Goal: Task Accomplishment & Management: Manage account settings

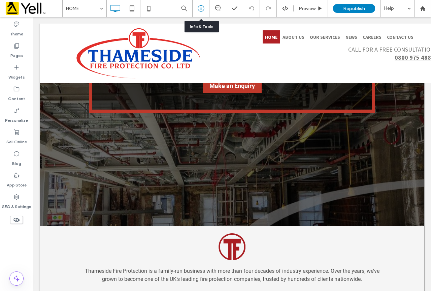
scroll to position [135, 0]
click at [200, 9] on icon at bounding box center [201, 8] width 7 height 7
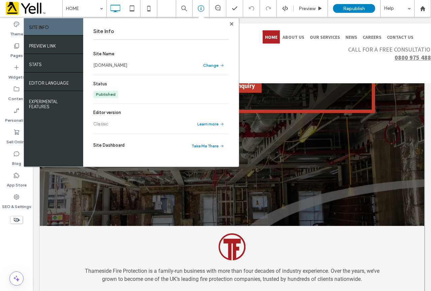
click at [127, 65] on link "[DOMAIN_NAME]" at bounding box center [110, 65] width 34 height 7
drag, startPoint x: 231, startPoint y: 22, endPoint x: 201, endPoint y: 6, distance: 33.9
click at [231, 22] on span at bounding box center [231, 23] width 3 height 5
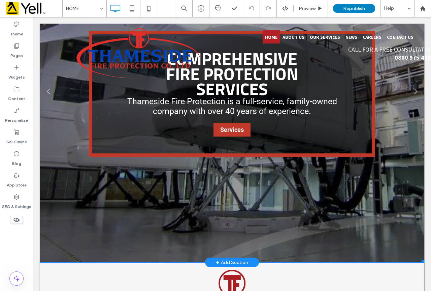
scroll to position [101, 0]
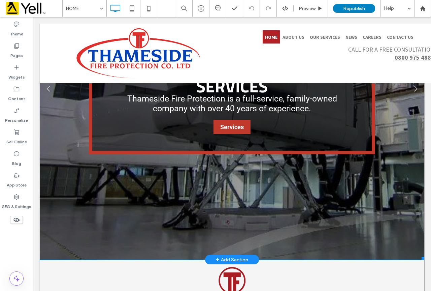
click at [70, 231] on link at bounding box center [232, 91] width 423 height 370
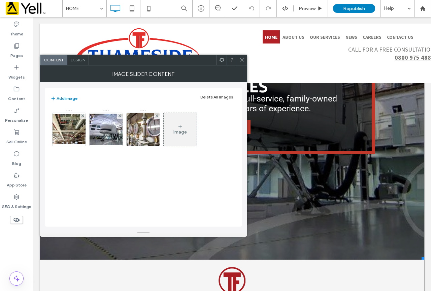
click at [75, 57] on div "Design" at bounding box center [78, 60] width 22 height 10
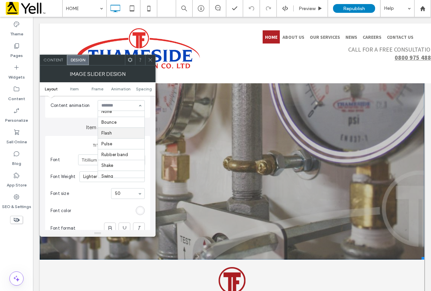
scroll to position [0, 0]
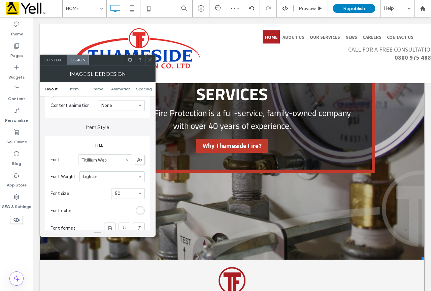
click at [151, 61] on icon at bounding box center [150, 59] width 5 height 5
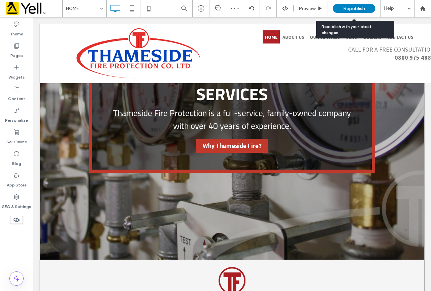
click at [360, 6] on span "Republish" at bounding box center [354, 9] width 22 height 6
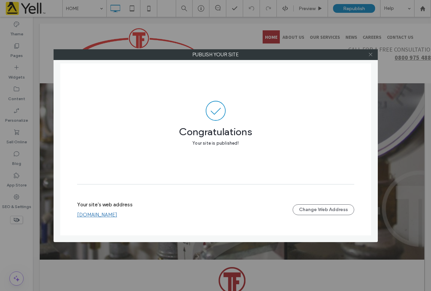
click at [371, 54] on icon at bounding box center [370, 54] width 5 height 5
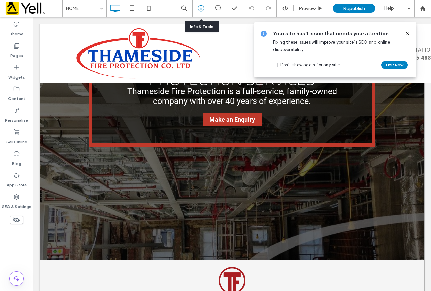
click at [200, 7] on icon at bounding box center [201, 8] width 7 height 7
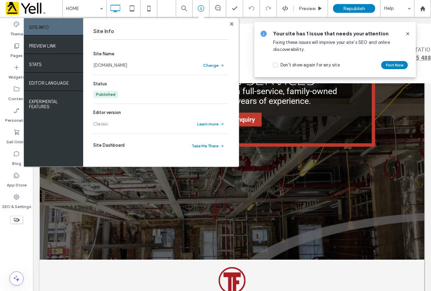
click at [114, 65] on link "[DOMAIN_NAME]" at bounding box center [110, 65] width 34 height 7
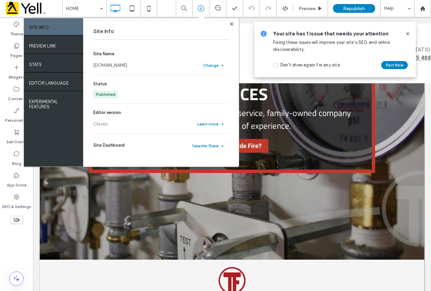
click at [231, 20] on div "Site Info Site Name www.thamesidefire.co.uk Change Status Published Editor vers…" at bounding box center [161, 92] width 156 height 148
drag, startPoint x: 232, startPoint y: 23, endPoint x: 173, endPoint y: 21, distance: 59.0
click at [232, 23] on use at bounding box center [231, 23] width 3 height 3
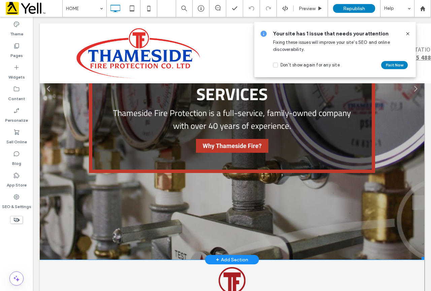
click at [63, 150] on link at bounding box center [232, 91] width 423 height 370
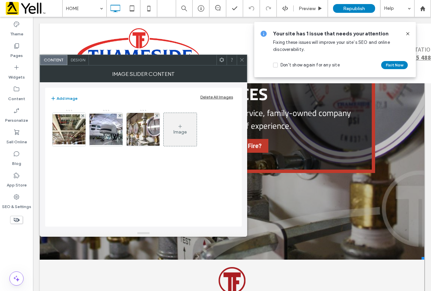
click at [81, 61] on span "Design" at bounding box center [78, 59] width 14 height 5
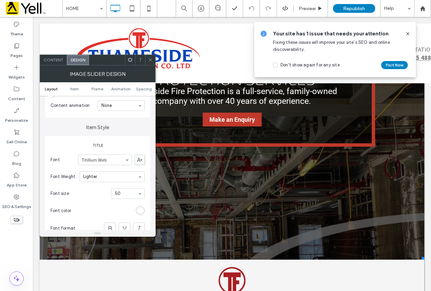
scroll to position [236, 0]
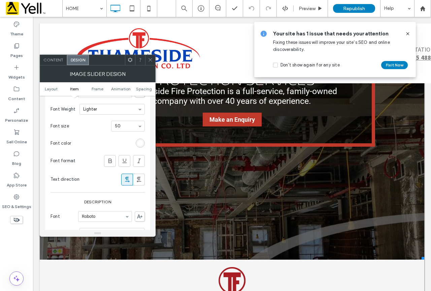
click at [150, 58] on icon at bounding box center [150, 59] width 5 height 5
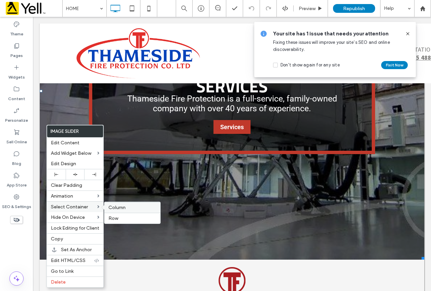
drag, startPoint x: 115, startPoint y: 205, endPoint x: 82, endPoint y: 188, distance: 36.8
click at [115, 205] on span "Column" at bounding box center [116, 207] width 17 height 6
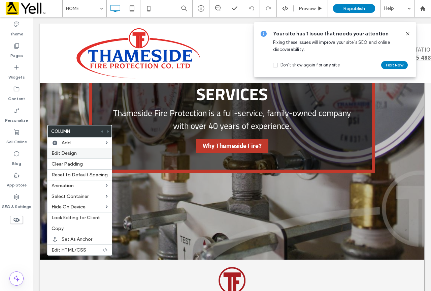
click at [66, 150] on div "Edit Design" at bounding box center [79, 153] width 64 height 10
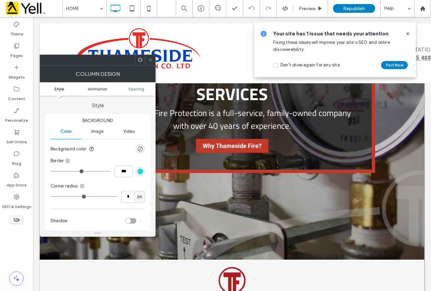
click at [100, 89] on span "Animation" at bounding box center [98, 88] width 20 height 5
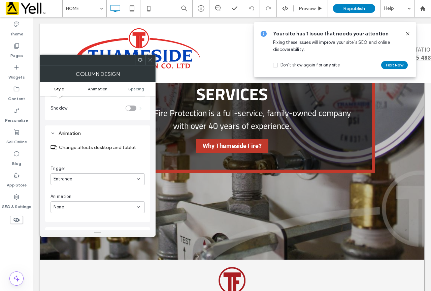
scroll to position [137, 0]
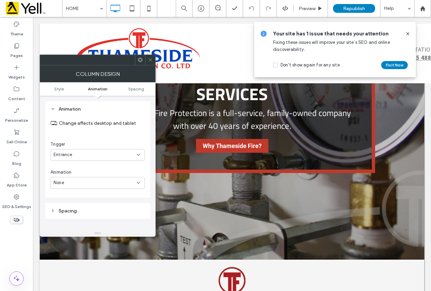
click at [136, 154] on icon at bounding box center [138, 154] width 5 height 5
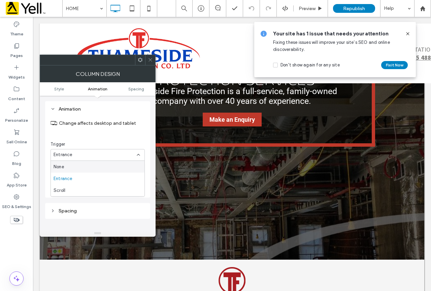
click at [91, 167] on div "None" at bounding box center [98, 167] width 94 height 12
click at [151, 58] on icon at bounding box center [150, 59] width 5 height 5
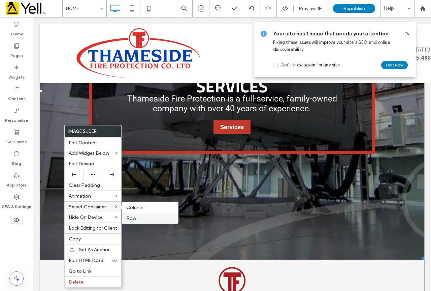
click at [135, 218] on span "Row" at bounding box center [131, 218] width 10 height 6
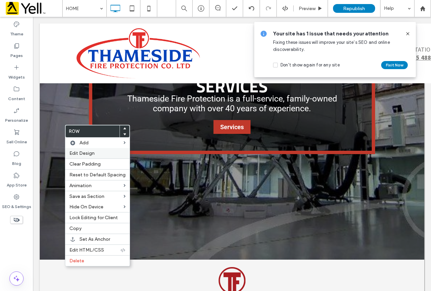
click at [97, 153] on label "Edit Design" at bounding box center [97, 153] width 56 height 6
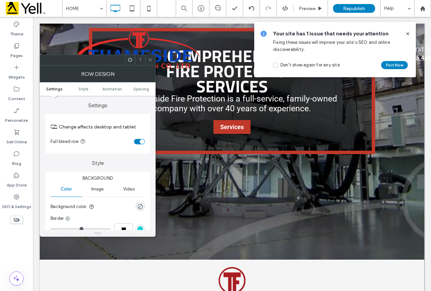
scroll to position [0, 0]
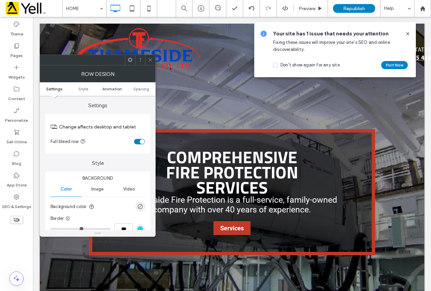
click at [107, 87] on span "Animation" at bounding box center [112, 88] width 20 height 5
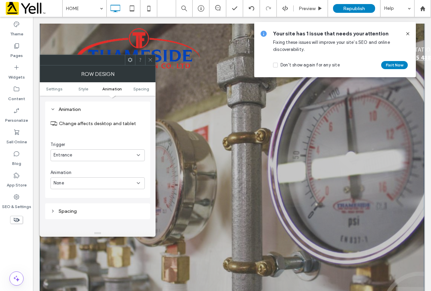
scroll to position [169, 0]
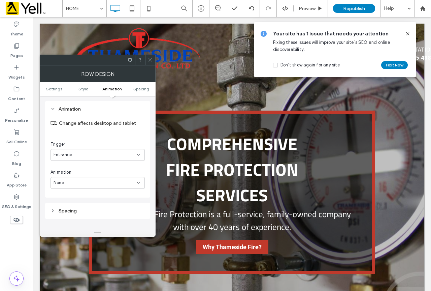
click at [117, 151] on div "Entrance" at bounding box center [98, 155] width 94 height 12
click at [90, 165] on div "None" at bounding box center [98, 167] width 94 height 12
drag, startPoint x: 153, startPoint y: 59, endPoint x: 153, endPoint y: 64, distance: 5.1
click at [152, 59] on icon at bounding box center [150, 59] width 5 height 5
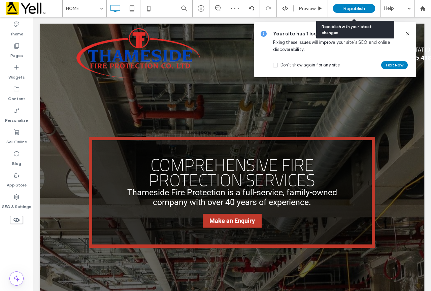
click at [369, 7] on div "Republish" at bounding box center [354, 8] width 42 height 9
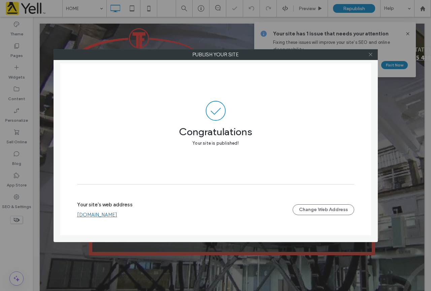
click at [372, 56] on icon at bounding box center [370, 54] width 5 height 5
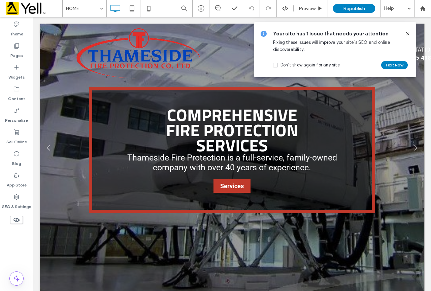
scroll to position [67, 0]
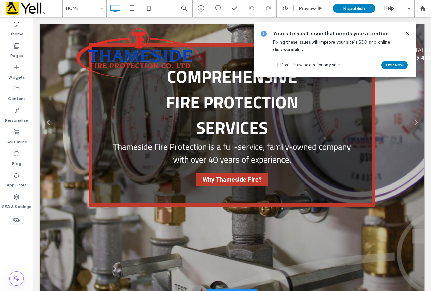
click at [57, 226] on link at bounding box center [232, 124] width 423 height 370
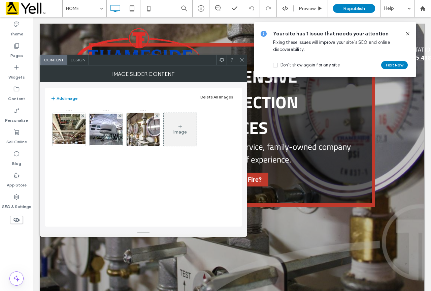
click at [81, 63] on div "Design" at bounding box center [78, 60] width 22 height 10
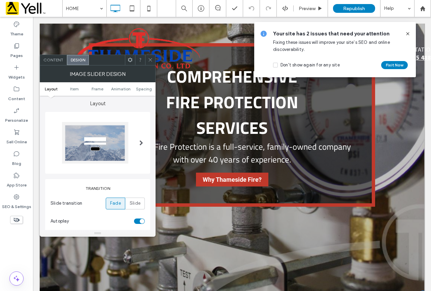
scroll to position [0, 0]
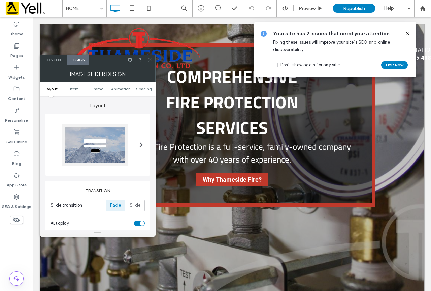
click at [123, 86] on ul "Layout Item Frame Animation Spacing" at bounding box center [98, 88] width 116 height 13
click at [122, 88] on span "Animation" at bounding box center [121, 88] width 20 height 5
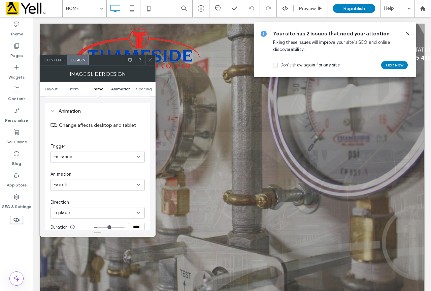
scroll to position [968, 0]
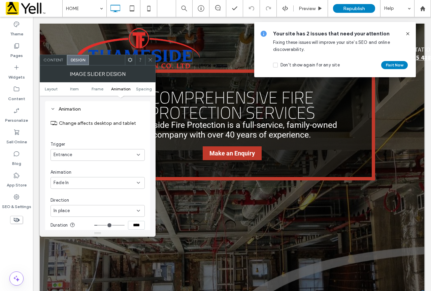
click at [139, 182] on use at bounding box center [138, 182] width 3 height 1
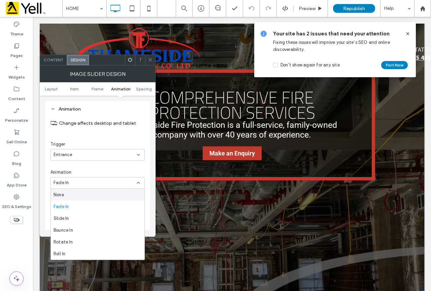
click at [113, 194] on div "None" at bounding box center [98, 195] width 94 height 12
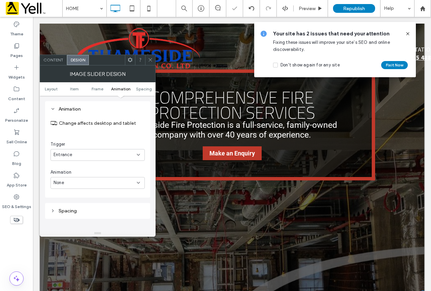
click at [132, 155] on div "Entrance" at bounding box center [95, 154] width 83 height 7
click at [108, 167] on div "None" at bounding box center [98, 167] width 94 height 12
click at [121, 129] on section "Change affects desktop and tablet" at bounding box center [98, 122] width 94 height 19
click at [151, 57] on span at bounding box center [150, 60] width 5 height 10
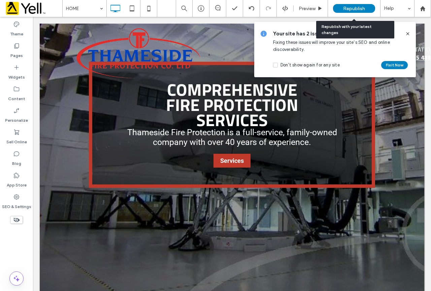
click at [364, 6] on span "Republish" at bounding box center [354, 9] width 22 height 6
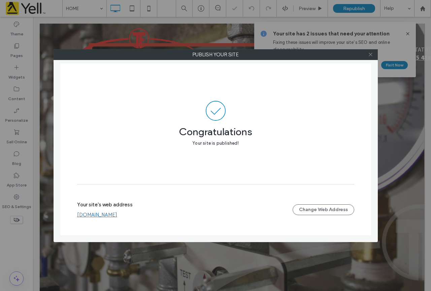
click at [370, 55] on use at bounding box center [370, 54] width 3 height 3
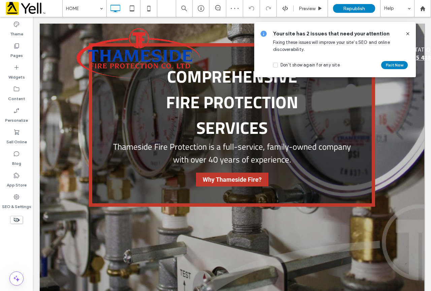
click at [407, 32] on icon at bounding box center [407, 33] width 5 height 5
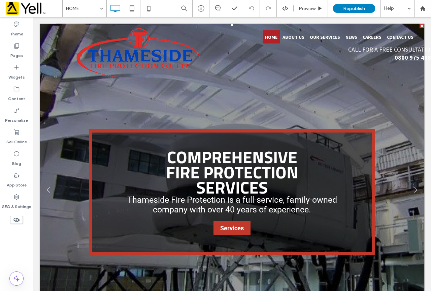
click at [63, 161] on link at bounding box center [232, 192] width 423 height 370
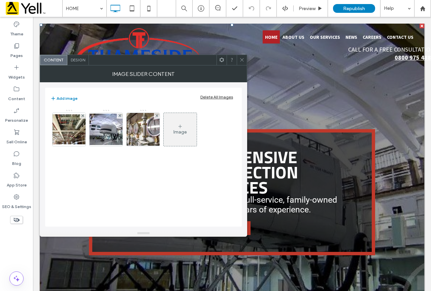
click at [83, 62] on span "Design" at bounding box center [78, 59] width 14 height 5
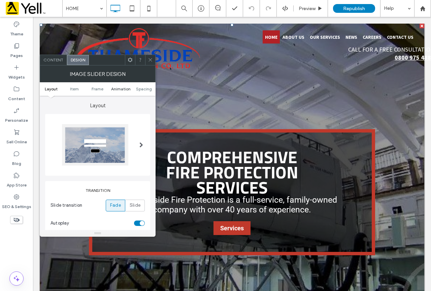
click at [121, 90] on span "Animation" at bounding box center [121, 88] width 20 height 5
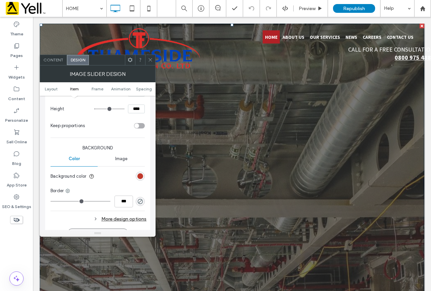
scroll to position [564, 0]
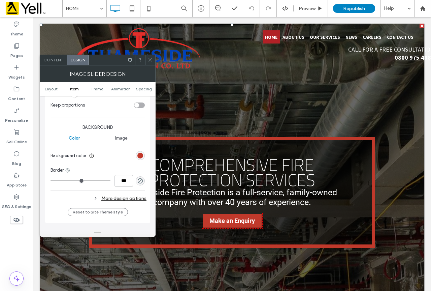
click at [124, 198] on div "More design options" at bounding box center [99, 198] width 96 height 9
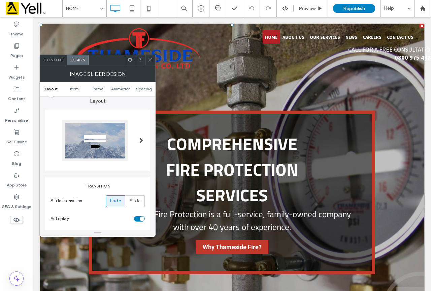
scroll to position [0, 0]
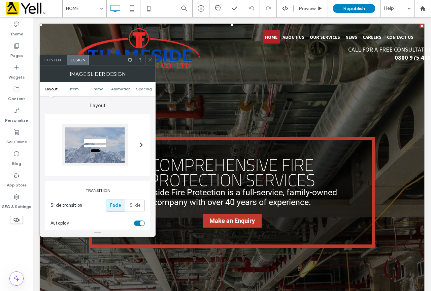
click at [150, 59] on use at bounding box center [150, 59] width 3 height 3
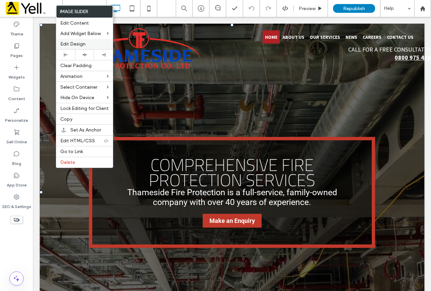
click at [84, 42] on span "Edit Design" at bounding box center [72, 44] width 25 height 6
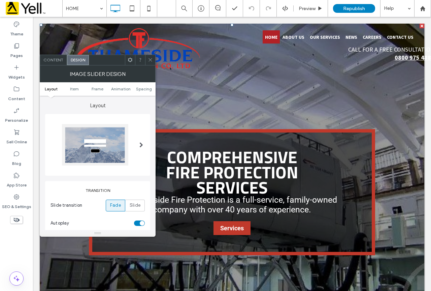
drag, startPoint x: 113, startPoint y: 89, endPoint x: 122, endPoint y: 106, distance: 19.9
click at [122, 106] on div "Image Slider Design Layout Item Frame Animation Spacing Layout Transition Slide…" at bounding box center [98, 150] width 116 height 171
click at [122, 91] on span "Animation" at bounding box center [121, 88] width 20 height 5
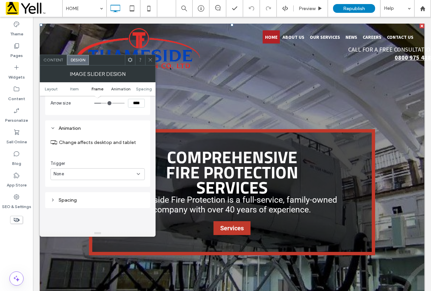
scroll to position [968, 0]
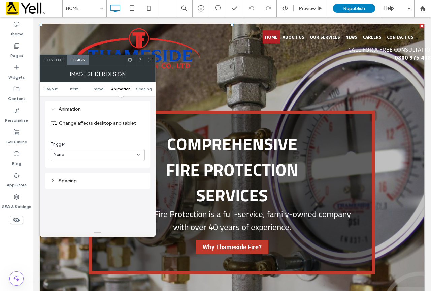
drag, startPoint x: 152, startPoint y: 60, endPoint x: 108, endPoint y: 74, distance: 45.9
click at [152, 60] on icon at bounding box center [150, 59] width 5 height 5
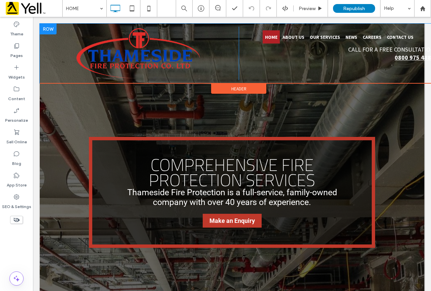
click at [53, 31] on div at bounding box center [48, 29] width 17 height 11
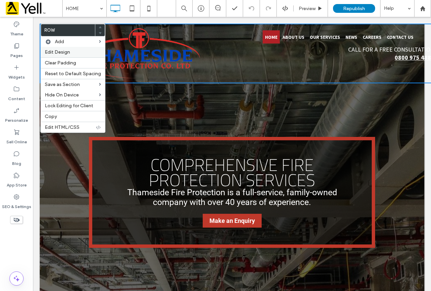
click at [61, 54] on span "Edit Design" at bounding box center [57, 52] width 25 height 6
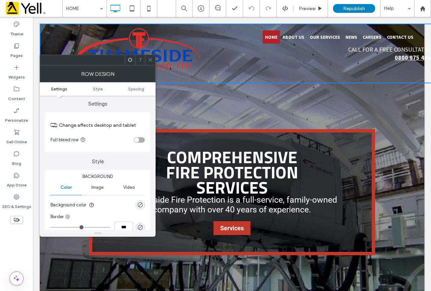
scroll to position [0, 0]
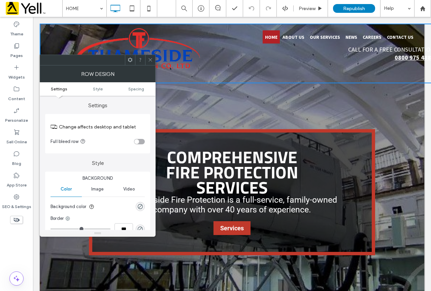
click at [100, 186] on span "Image" at bounding box center [97, 188] width 12 height 5
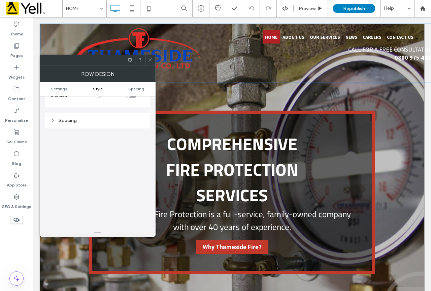
scroll to position [202, 0]
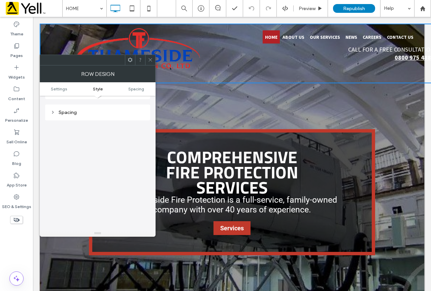
click at [151, 59] on icon at bounding box center [150, 59] width 5 height 5
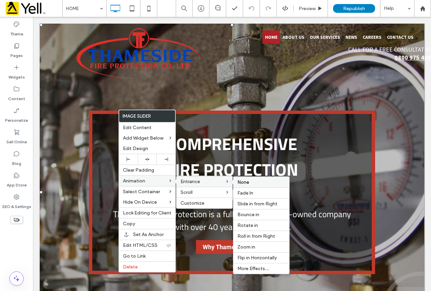
click at [238, 181] on span "None" at bounding box center [243, 182] width 12 height 6
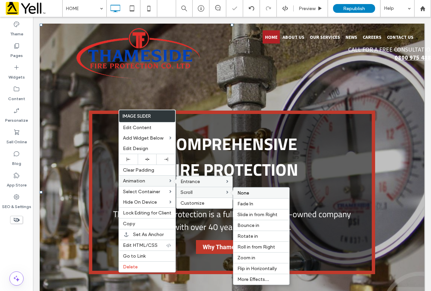
click at [251, 192] on label "None" at bounding box center [261, 193] width 48 height 6
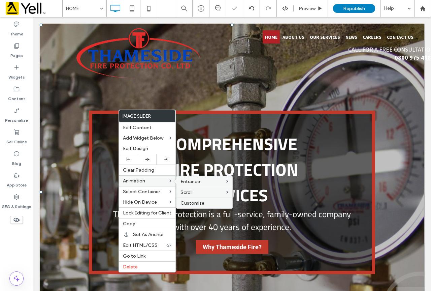
click at [195, 203] on span "Customize" at bounding box center [193, 203] width 24 height 6
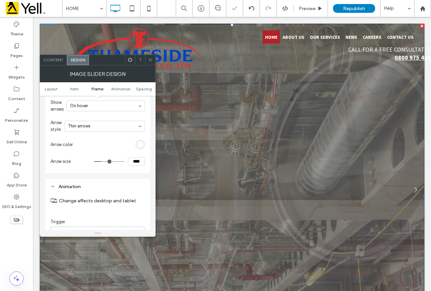
scroll to position [968, 0]
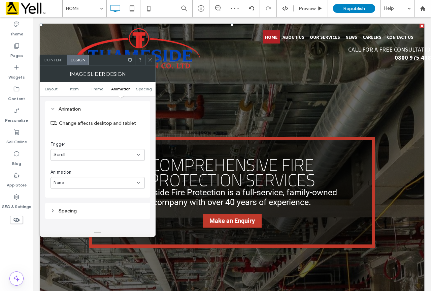
click at [133, 158] on div "Scroll" at bounding box center [95, 154] width 83 height 7
click at [119, 165] on div "None" at bounding box center [98, 167] width 94 height 12
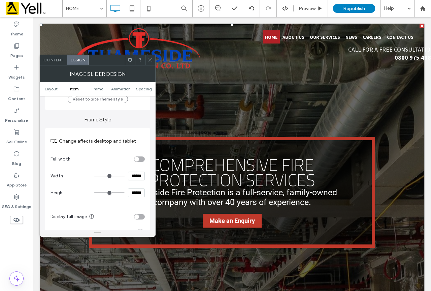
scroll to position [665, 0]
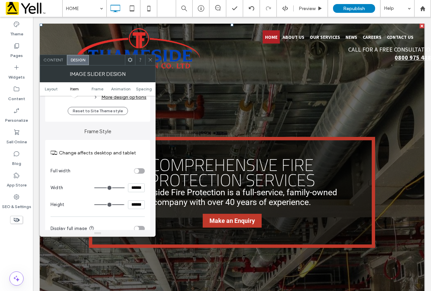
click at [150, 59] on icon at bounding box center [150, 59] width 5 height 5
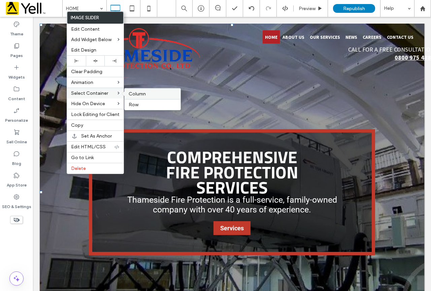
click at [133, 95] on span "Column" at bounding box center [137, 94] width 17 height 6
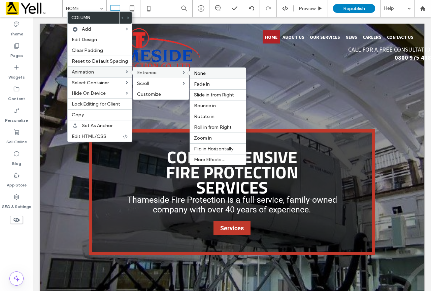
click at [202, 70] on span "None" at bounding box center [200, 73] width 12 height 6
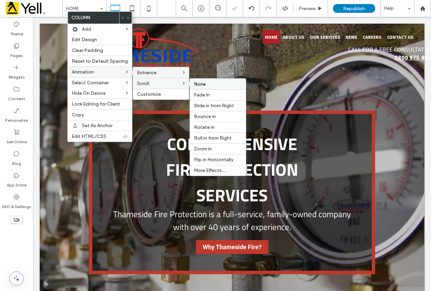
click at [208, 83] on label "None" at bounding box center [218, 84] width 48 height 6
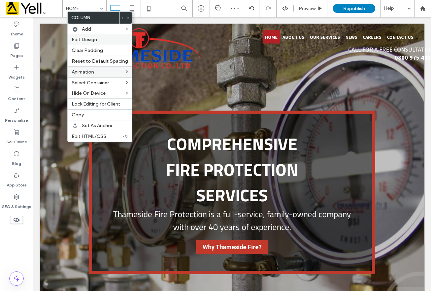
click at [92, 38] on span "Edit Design" at bounding box center [84, 40] width 25 height 6
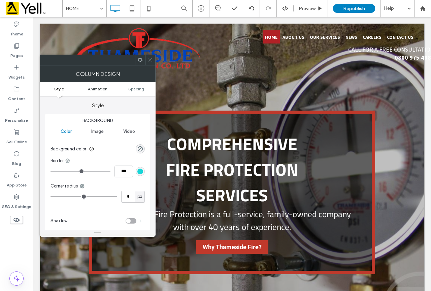
click at [105, 88] on span "Animation" at bounding box center [98, 88] width 20 height 5
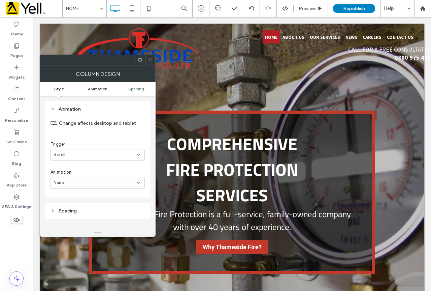
scroll to position [137, 0]
click at [108, 152] on div "Scroll" at bounding box center [95, 154] width 83 height 7
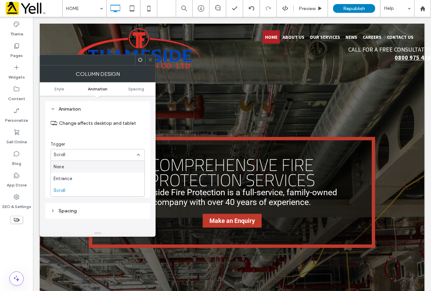
click at [83, 165] on div "None" at bounding box center [98, 167] width 94 height 12
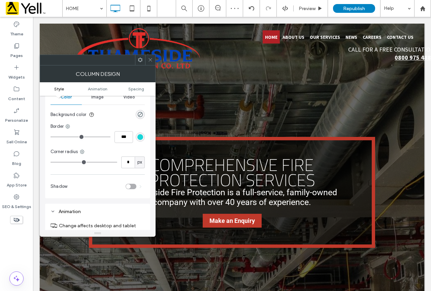
scroll to position [0, 0]
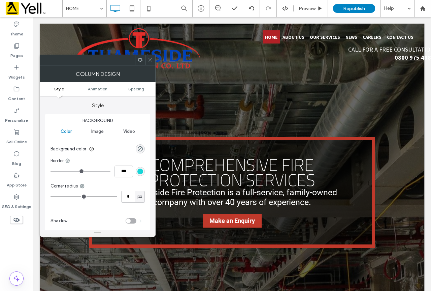
click at [99, 130] on span "Image" at bounding box center [97, 131] width 12 height 5
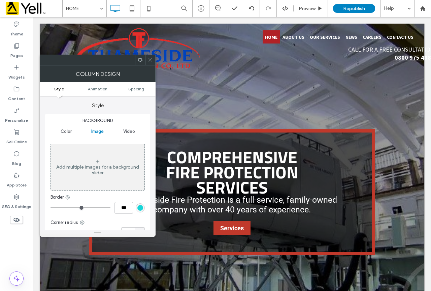
click at [151, 57] on span at bounding box center [150, 60] width 5 height 10
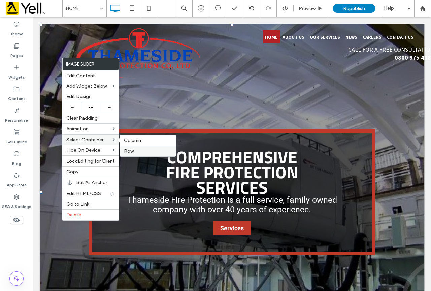
click at [131, 152] on span "Row" at bounding box center [129, 151] width 10 height 6
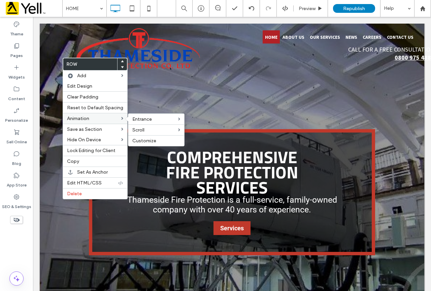
click at [105, 117] on label "Animation" at bounding box center [94, 119] width 54 height 6
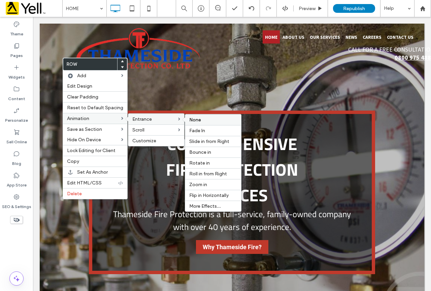
click at [193, 121] on span "None" at bounding box center [195, 120] width 12 height 6
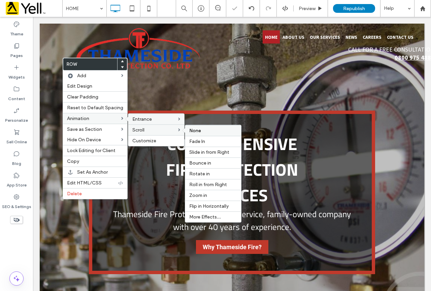
click at [193, 127] on div "None" at bounding box center [213, 130] width 56 height 11
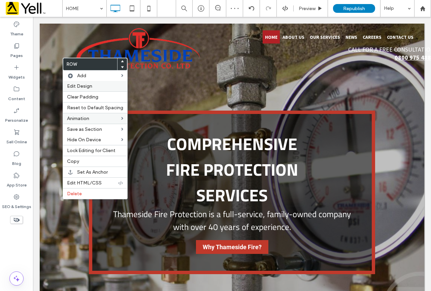
click at [88, 87] on span "Edit Design" at bounding box center [79, 86] width 25 height 6
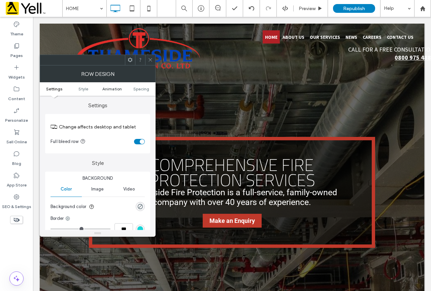
click at [115, 86] on span "Animation" at bounding box center [112, 88] width 20 height 5
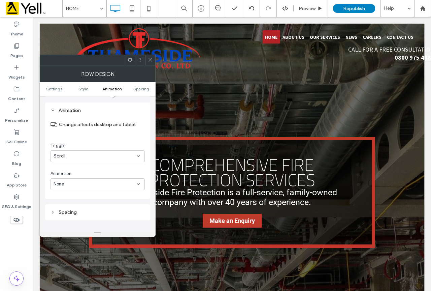
scroll to position [169, 0]
click at [90, 157] on div "Scroll" at bounding box center [95, 154] width 83 height 7
click at [71, 167] on div "None" at bounding box center [98, 167] width 94 height 12
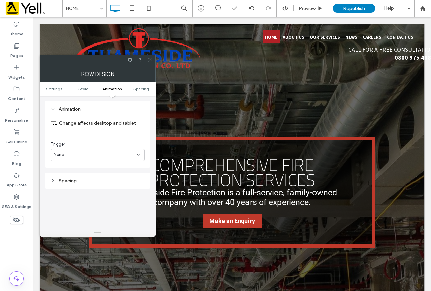
click at [93, 122] on label "Change affects desktop and tablet" at bounding box center [102, 123] width 86 height 12
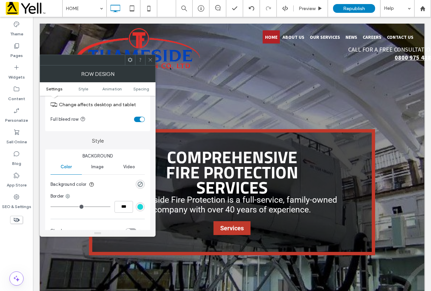
scroll to position [34, 0]
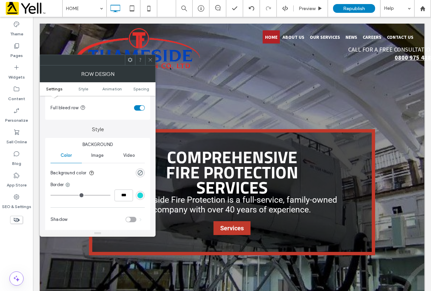
click at [149, 57] on icon at bounding box center [150, 59] width 5 height 5
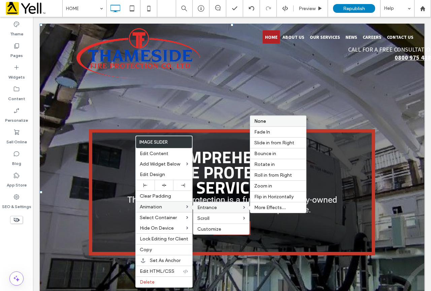
click at [260, 121] on span "None" at bounding box center [260, 121] width 12 height 6
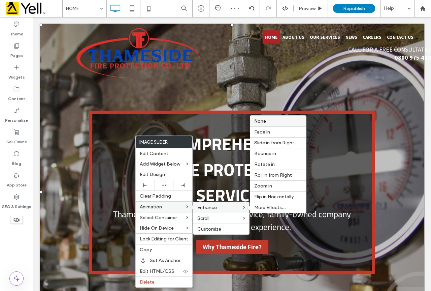
click at [260, 119] on span "None" at bounding box center [260, 121] width 12 height 6
drag, startPoint x: 262, startPoint y: 208, endPoint x: 228, endPoint y: 192, distance: 37.7
click at [262, 208] on span "More Effects..." at bounding box center [270, 207] width 32 height 6
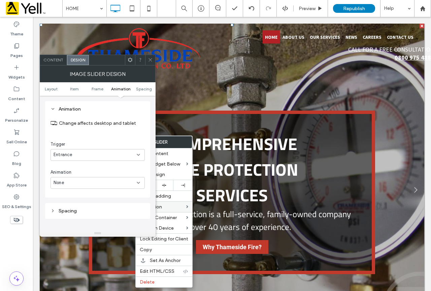
scroll to position [968, 0]
click at [135, 155] on div "Entrance" at bounding box center [95, 154] width 83 height 7
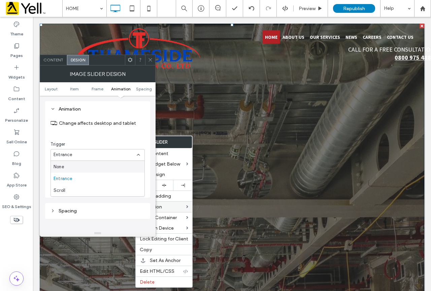
click at [110, 164] on div "None" at bounding box center [98, 167] width 94 height 12
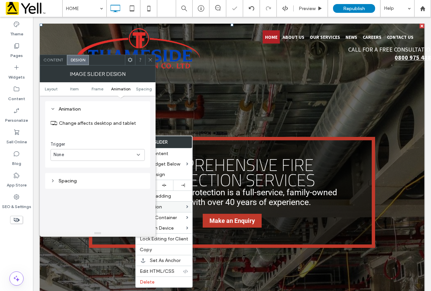
click at [127, 130] on section "Change affects desktop and tablet" at bounding box center [98, 122] width 94 height 19
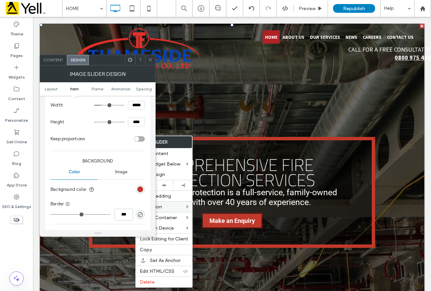
scroll to position [598, 0]
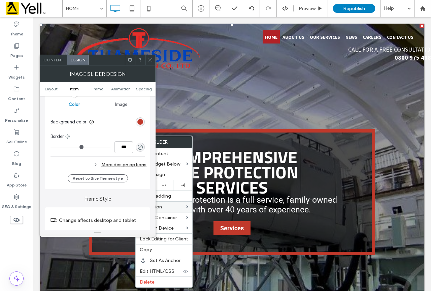
click at [150, 58] on icon at bounding box center [150, 59] width 5 height 5
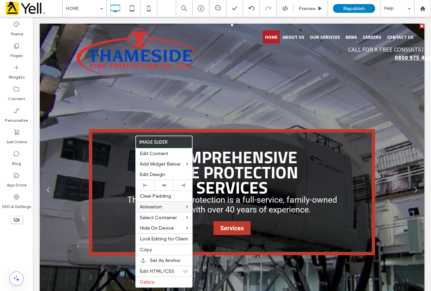
click at [223, 269] on link at bounding box center [232, 192] width 423 height 370
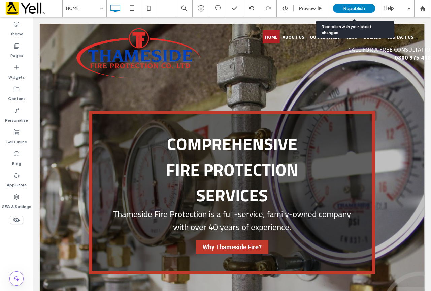
click at [363, 7] on span "Republish" at bounding box center [354, 9] width 22 height 6
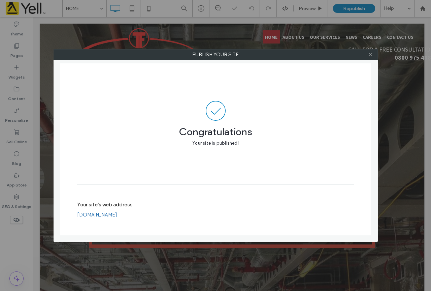
click at [372, 55] on icon at bounding box center [370, 54] width 5 height 5
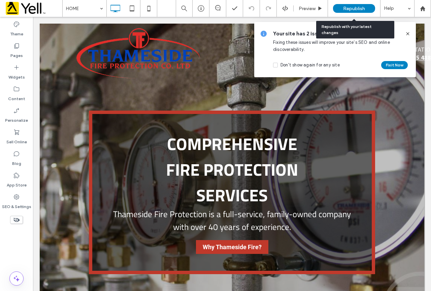
click at [363, 5] on div "Republish" at bounding box center [354, 8] width 42 height 9
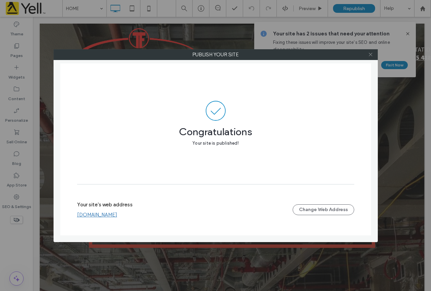
click at [371, 54] on icon at bounding box center [370, 54] width 5 height 5
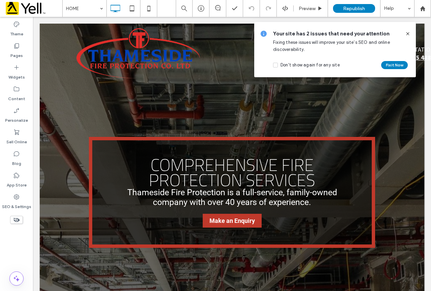
click at [407, 34] on use at bounding box center [407, 33] width 3 height 3
click at [407, 34] on icon at bounding box center [407, 33] width 5 height 5
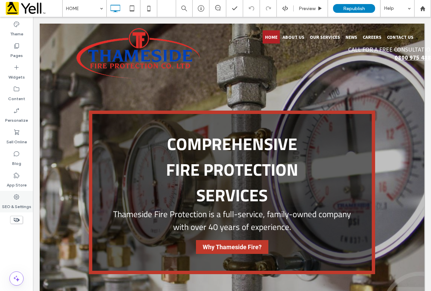
click at [17, 197] on icon at bounding box center [16, 196] width 7 height 7
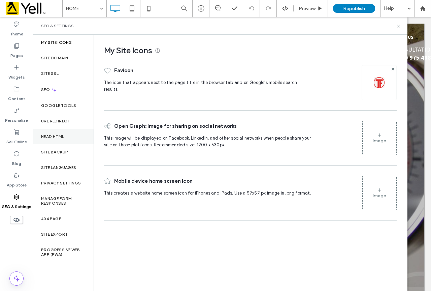
click at [58, 135] on label "Head HTML" at bounding box center [52, 136] width 23 height 5
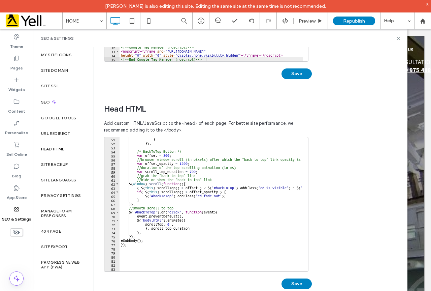
scroll to position [222, 0]
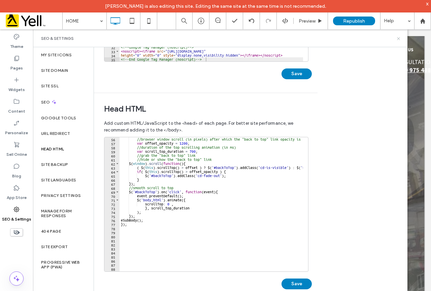
click at [397, 37] on icon at bounding box center [398, 38] width 5 height 5
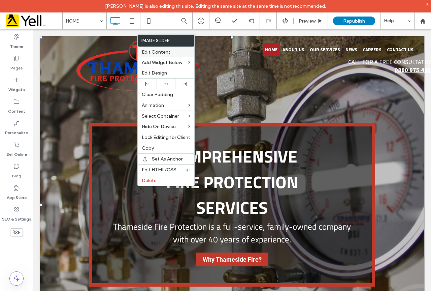
click at [161, 48] on div "Edit Content" at bounding box center [166, 52] width 57 height 10
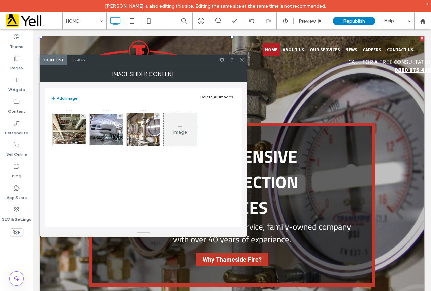
click at [76, 59] on span "Design" at bounding box center [78, 59] width 14 height 5
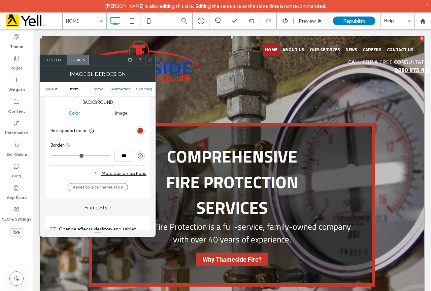
scroll to position [606, 0]
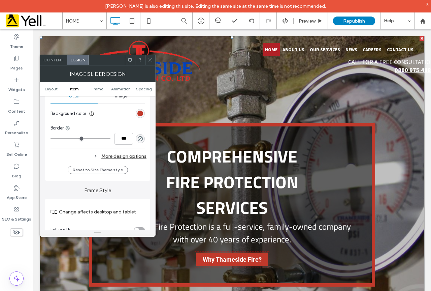
click at [116, 156] on div "More design options" at bounding box center [99, 156] width 96 height 9
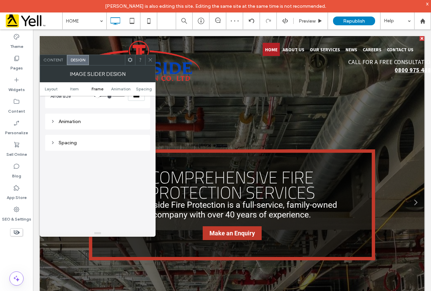
scroll to position [1044, 0]
click at [71, 143] on div "Spacing" at bounding box center [98, 142] width 94 height 6
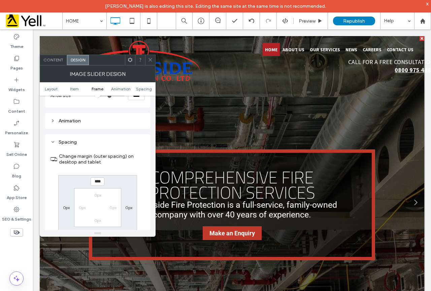
click at [72, 124] on div "Animation" at bounding box center [98, 120] width 94 height 9
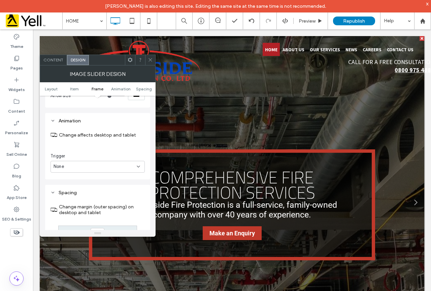
click at [149, 61] on icon at bounding box center [150, 59] width 5 height 5
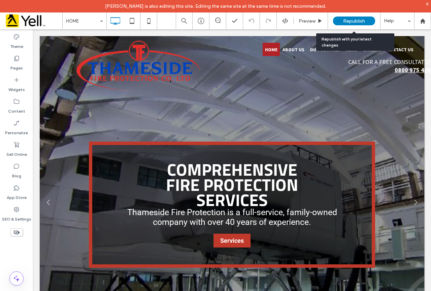
click at [362, 17] on div "Republish" at bounding box center [354, 21] width 42 height 9
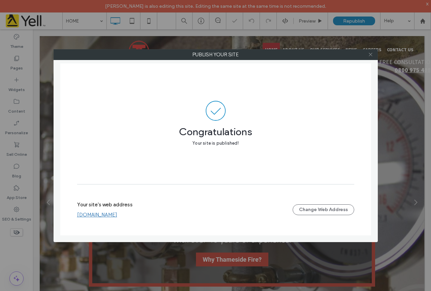
click at [370, 53] on icon at bounding box center [370, 54] width 5 height 5
